Goal: Share content: Share content

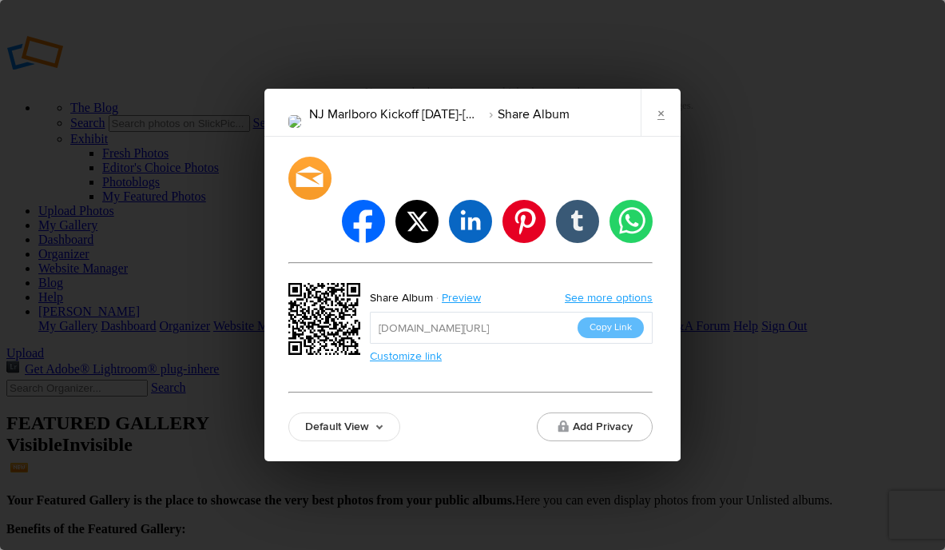
click at [657, 130] on link "×" at bounding box center [661, 113] width 40 height 48
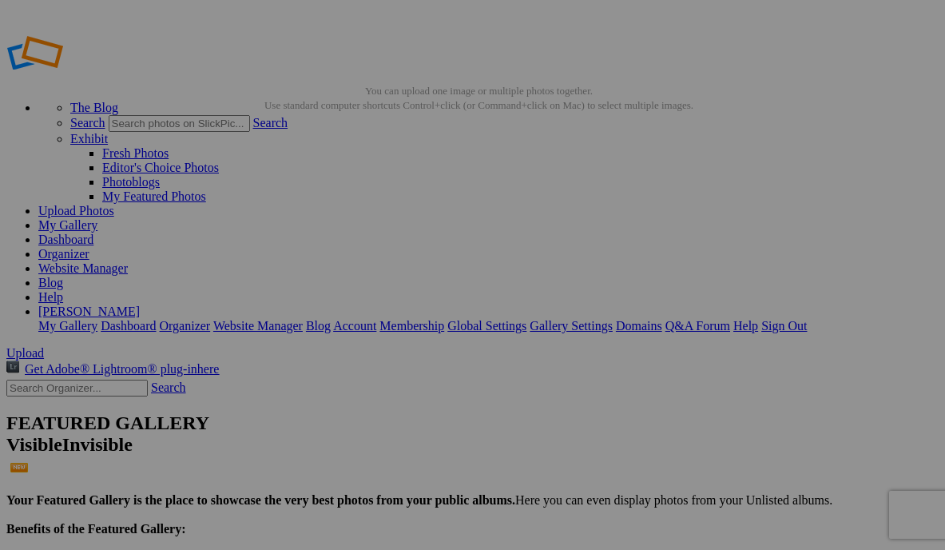
click at [110, 379] on input "text" at bounding box center [76, 387] width 141 height 17
type input "tx ahfc"
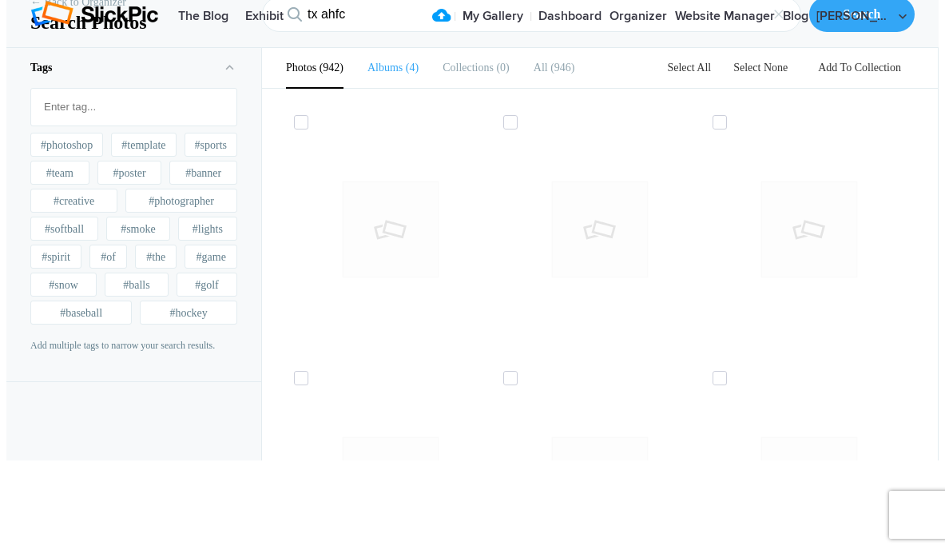
click at [400, 73] on b "Albums" at bounding box center [384, 68] width 35 height 12
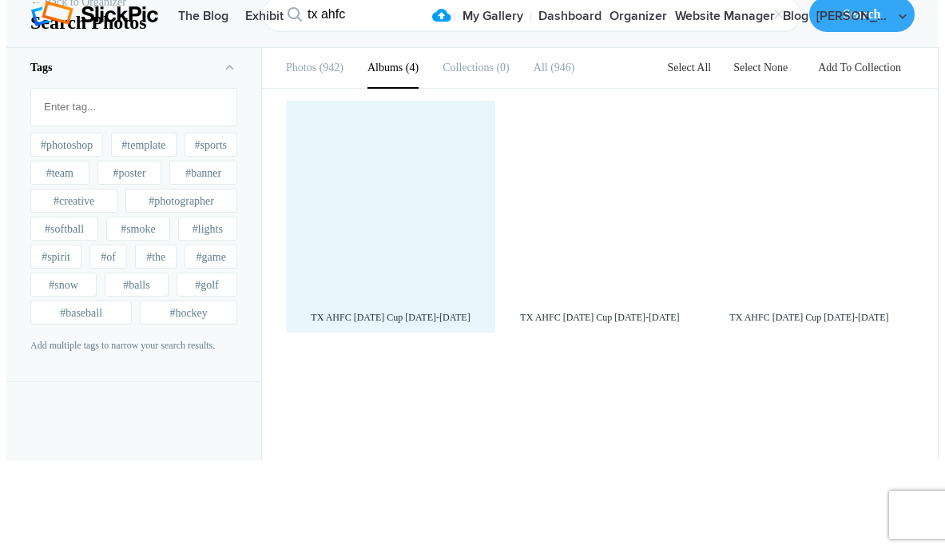
click at [425, 302] on div at bounding box center [390, 205] width 193 height 193
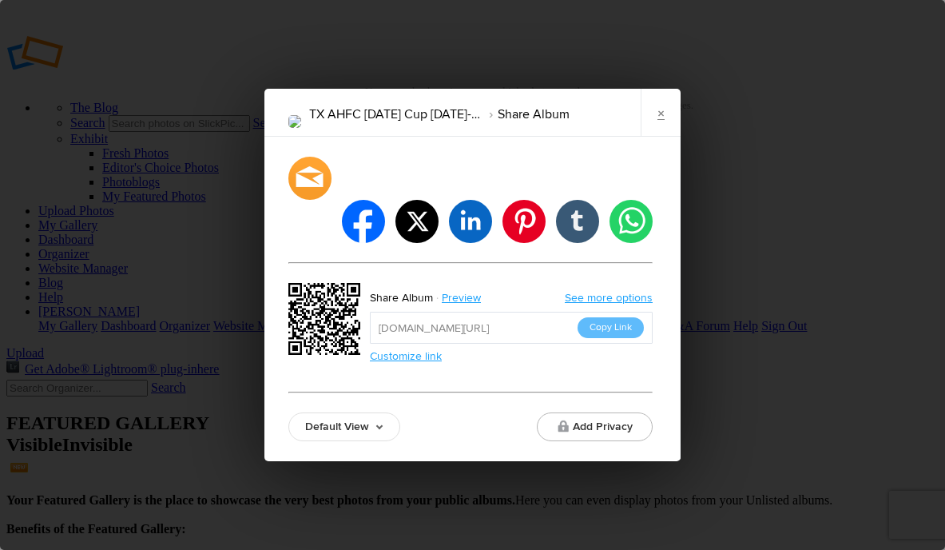
click at [622, 317] on button "Copy Link" at bounding box center [611, 327] width 66 height 21
click at [664, 126] on link "×" at bounding box center [661, 113] width 40 height 48
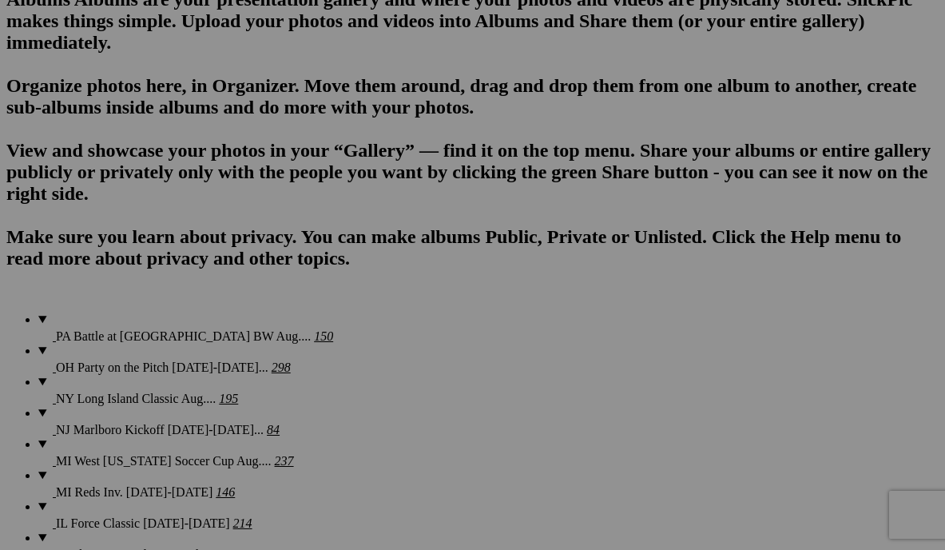
scroll to position [1103, 0]
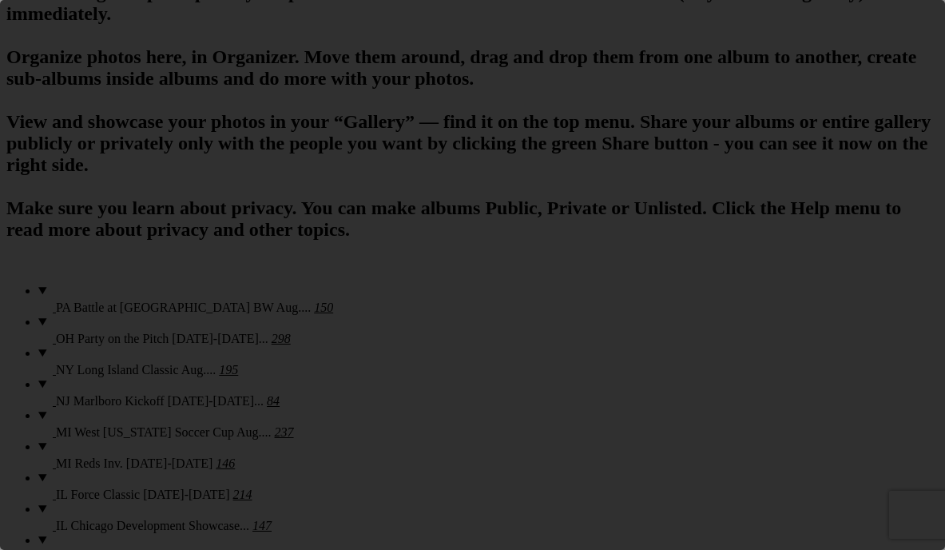
scroll to position [0, 0]
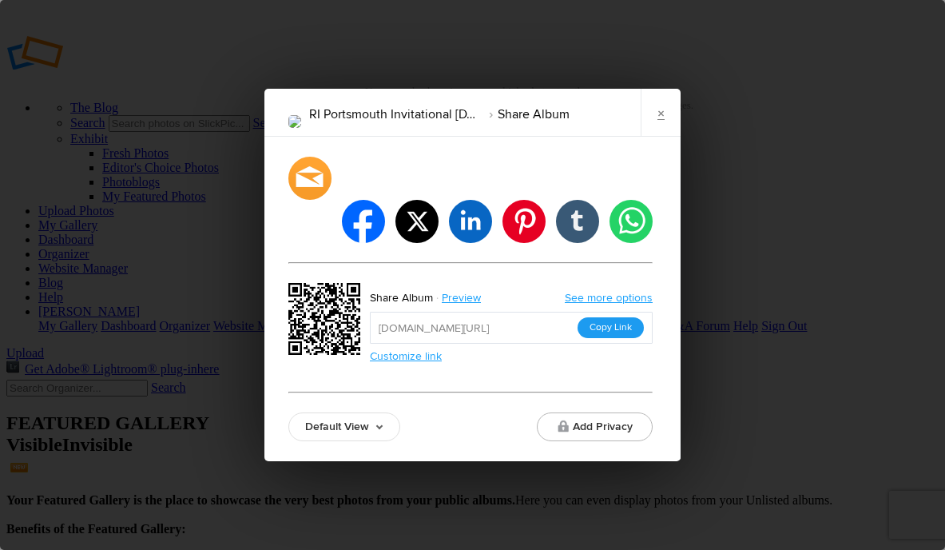
click at [590, 317] on button "Copy Link" at bounding box center [611, 327] width 66 height 21
